Goal: Ask a question

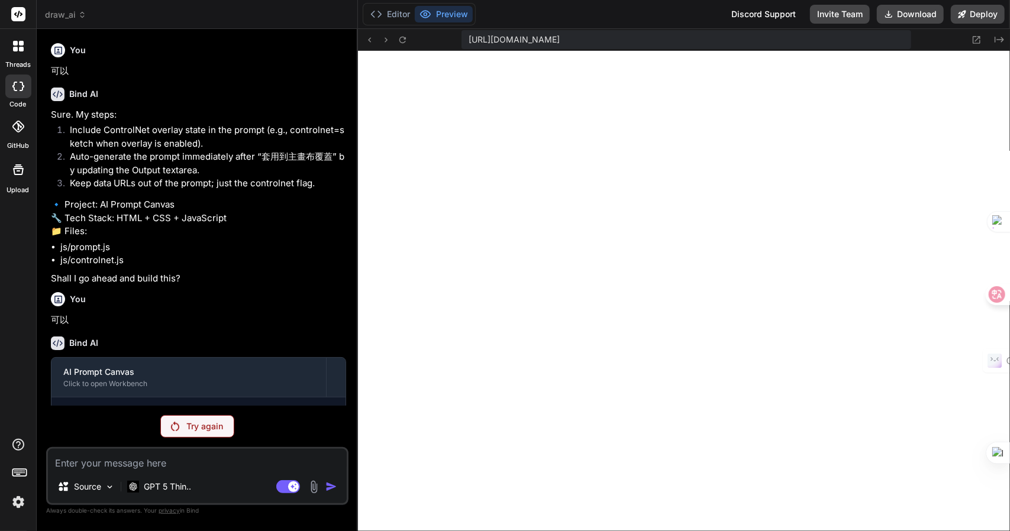
scroll to position [629, 0]
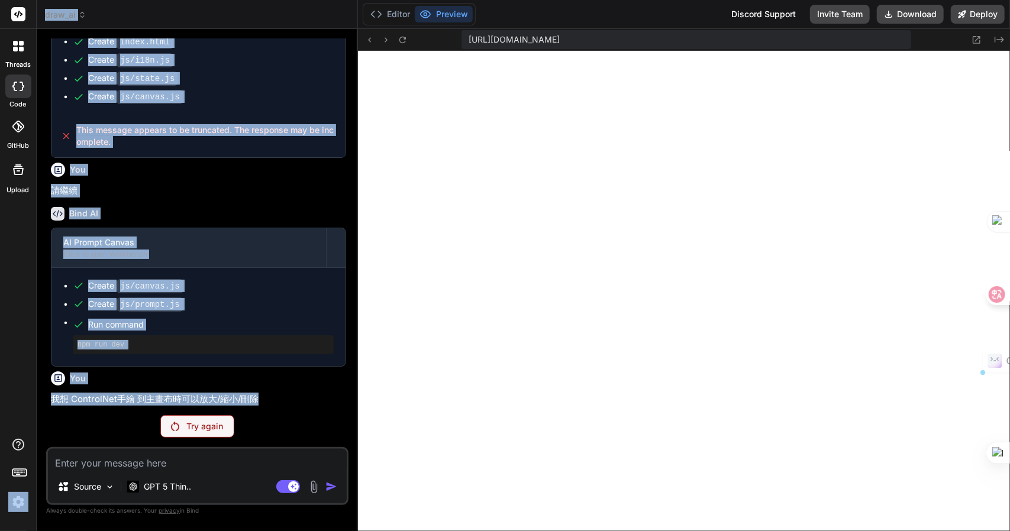
drag, startPoint x: 283, startPoint y: 396, endPoint x: 20, endPoint y: 389, distance: 263.3
click at [20, 389] on div "threads code GitHub Upload draw_ai Created with Pixso. Bind AI Web Search Creat…" at bounding box center [505, 265] width 1010 height 531
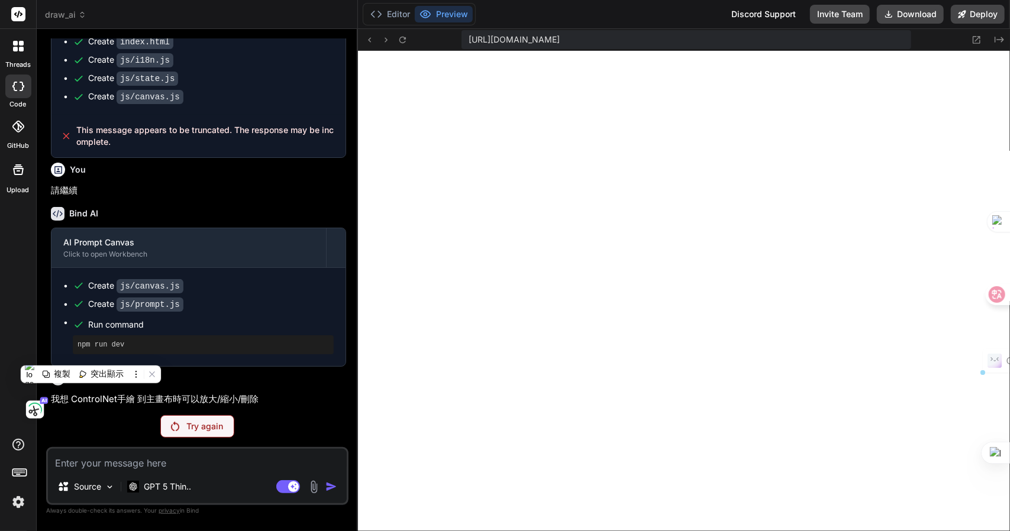
click at [298, 425] on div "Try again" at bounding box center [197, 426] width 302 height 22
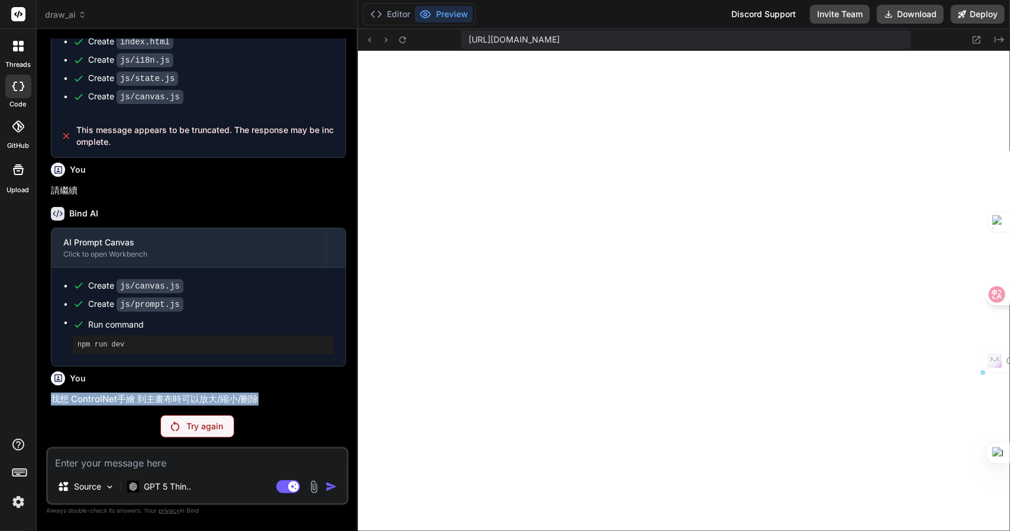
drag, startPoint x: 272, startPoint y: 403, endPoint x: 52, endPoint y: 393, distance: 220.2
click at [52, 393] on p "我想 ControlNet手繪 到主畫布時可以放大/縮小/刪除" at bounding box center [198, 400] width 295 height 14
copy p "我想 ControlNet手繪 到主畫布時可以放大/縮小/刪除"
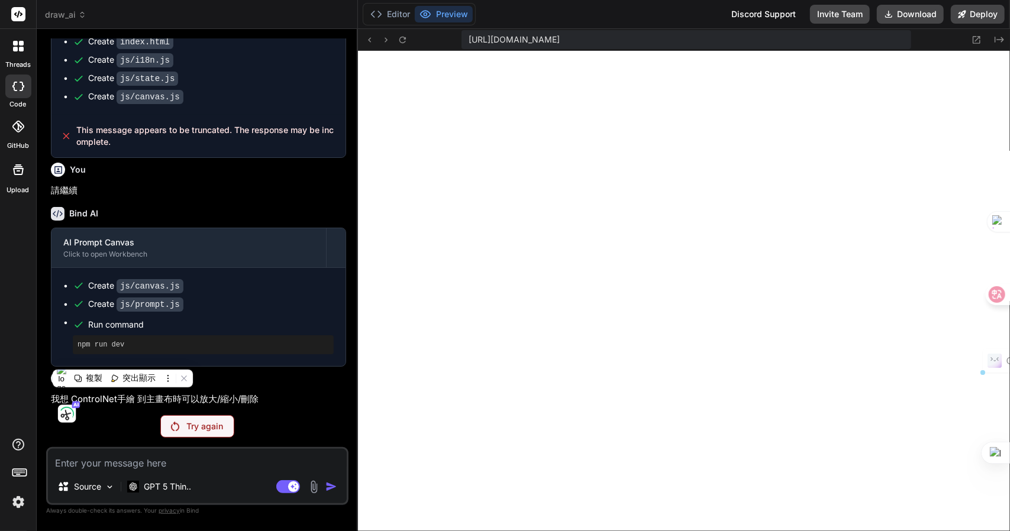
click at [206, 427] on p "Try again" at bounding box center [204, 427] width 37 height 12
drag, startPoint x: 199, startPoint y: 431, endPoint x: 130, endPoint y: 1, distance: 436.0
click at [199, 431] on p "Try again" at bounding box center [204, 427] width 37 height 12
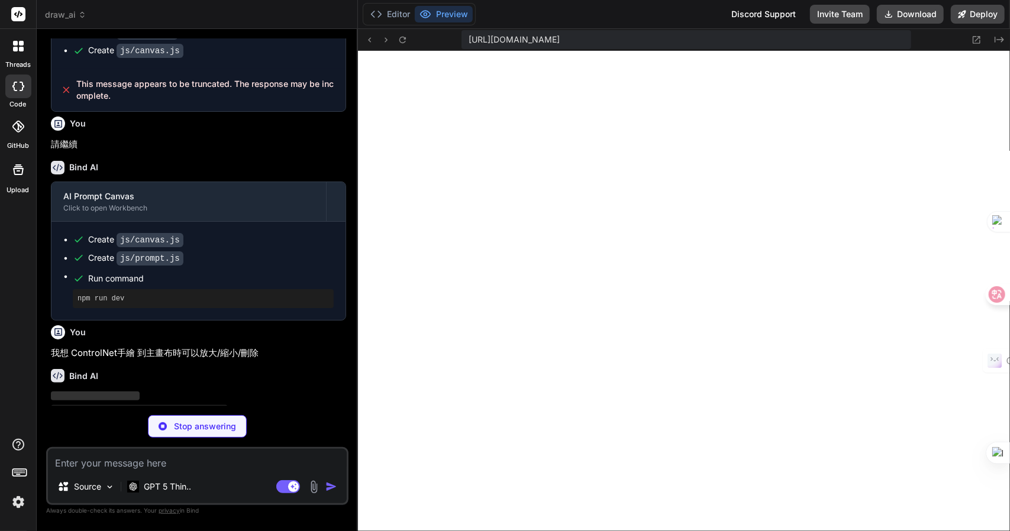
scroll to position [971, 0]
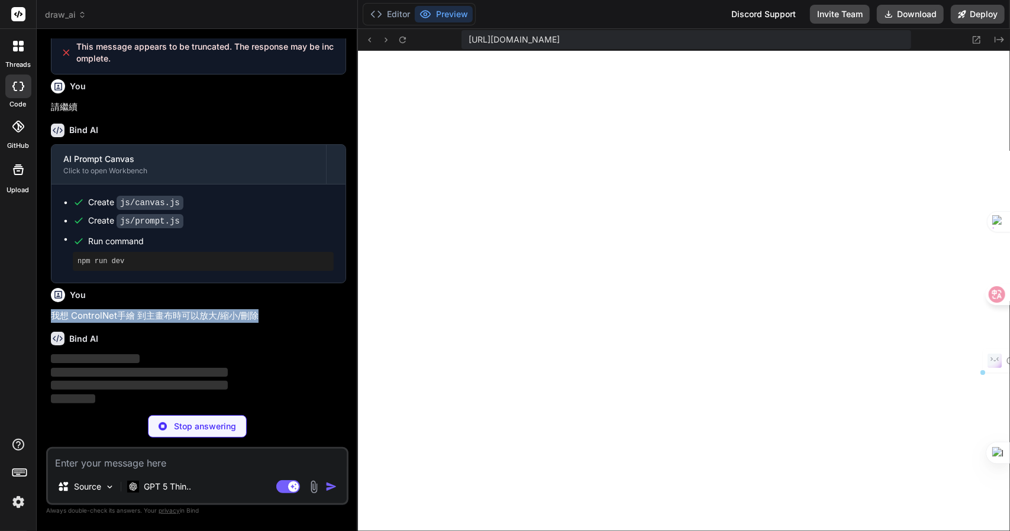
drag, startPoint x: 276, startPoint y: 309, endPoint x: 40, endPoint y: 311, distance: 236.0
click at [40, 311] on div "Bind AI Web Search Created with Pixso. Code Generator You 可以 Bind AI Sure. My s…" at bounding box center [197, 280] width 321 height 502
copy p "我想 ControlNet手繪 到主畫布時可以放大/縮小/刪除"
type textarea "x"
